Goal: Book appointment/travel/reservation

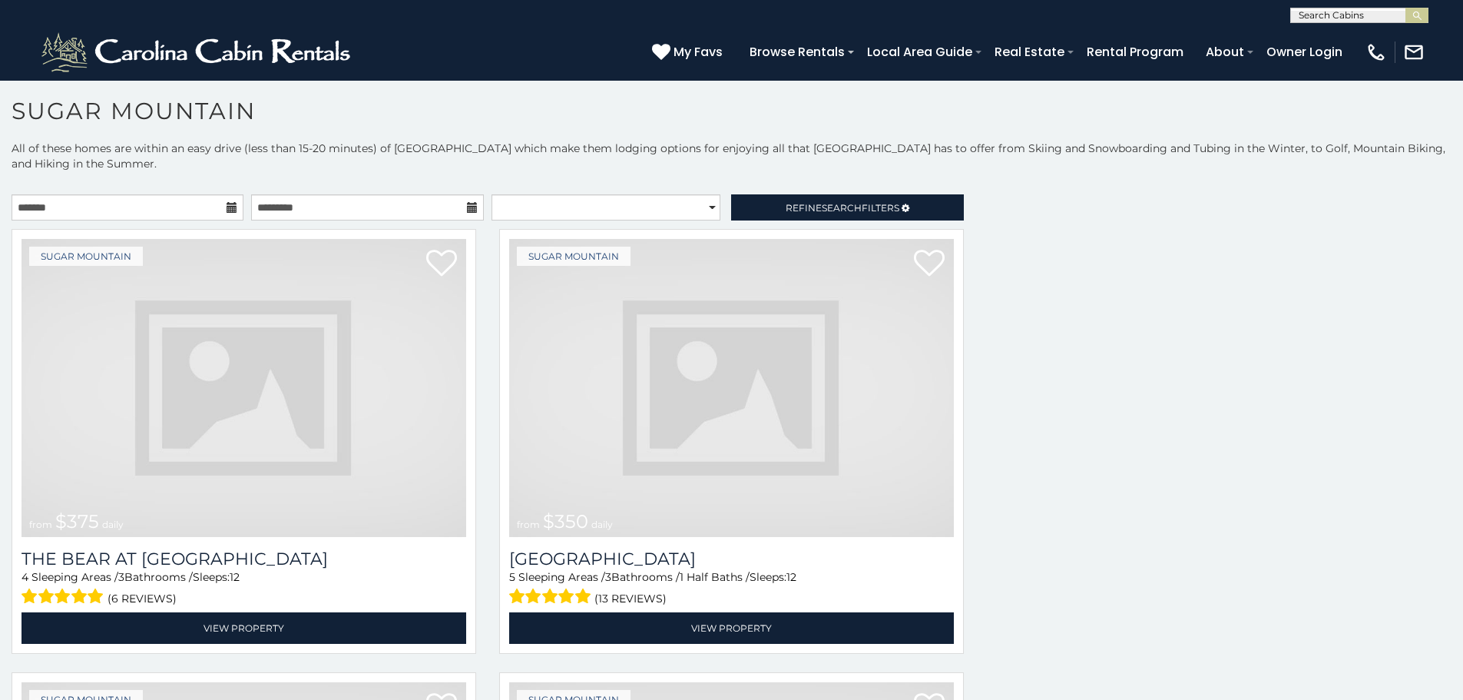
scroll to position [31, 0]
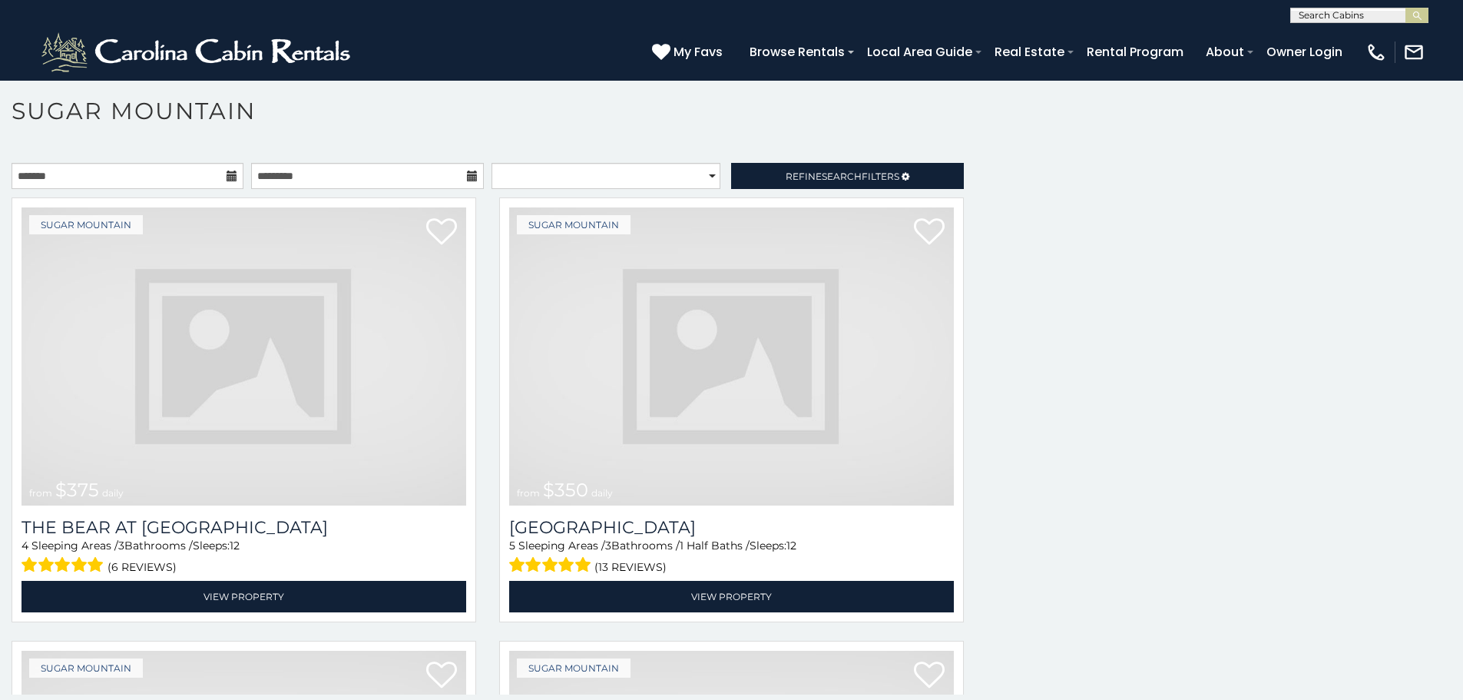
click at [830, 350] on img at bounding box center [731, 356] width 445 height 298
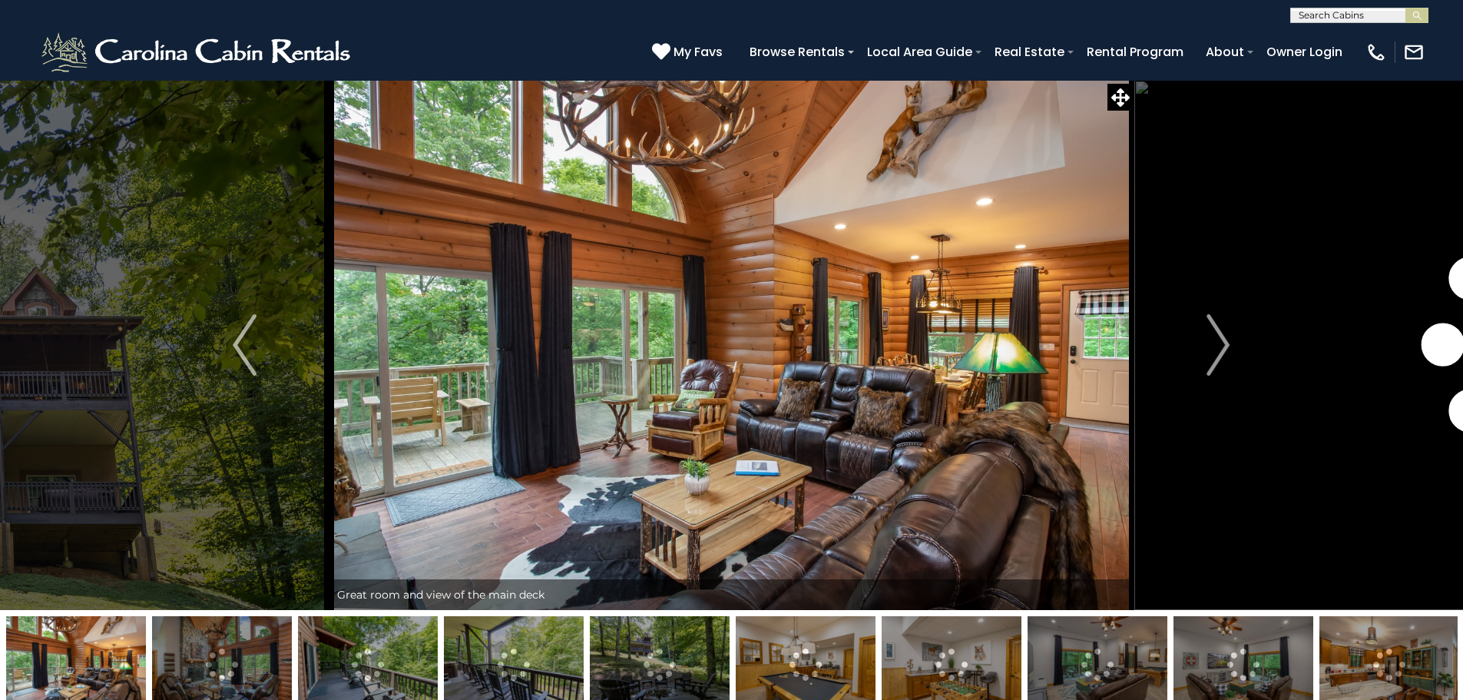
scroll to position [62, 0]
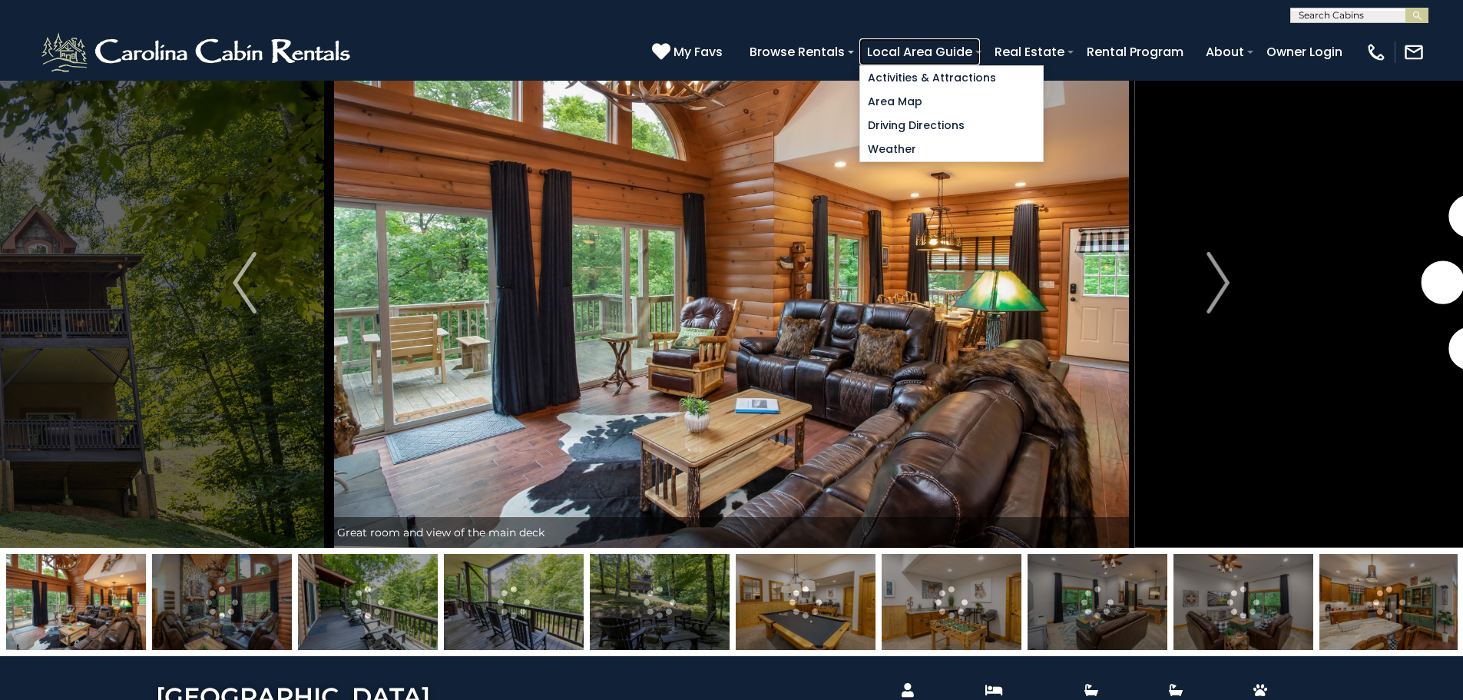
click at [980, 52] on link "Local Area Guide" at bounding box center [920, 51] width 121 height 27
